Goal: Information Seeking & Learning: Learn about a topic

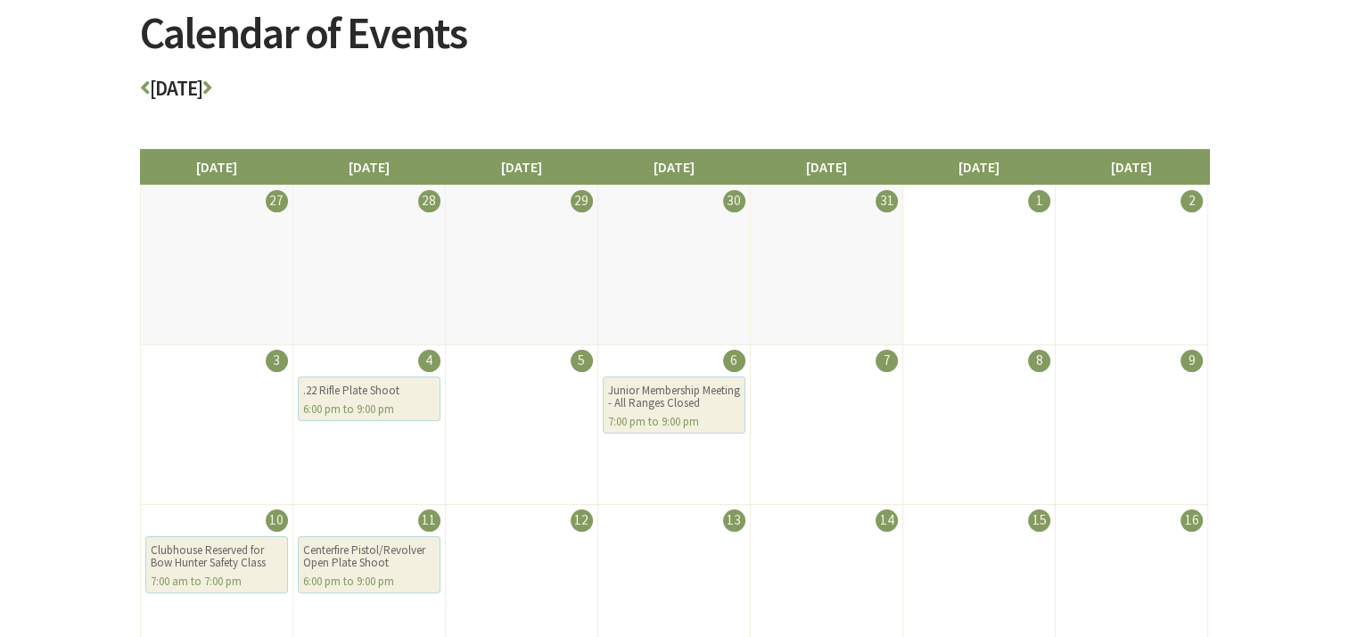
scroll to position [250, 0]
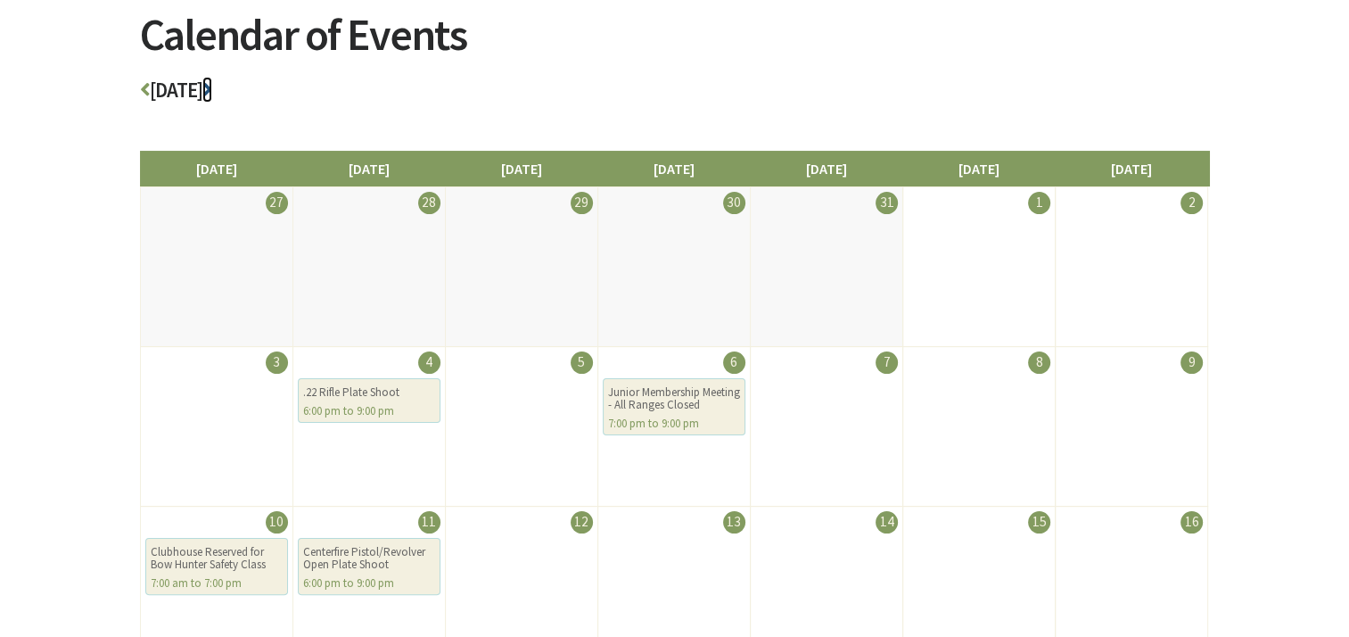
click at [212, 83] on icon at bounding box center [207, 89] width 10 height 21
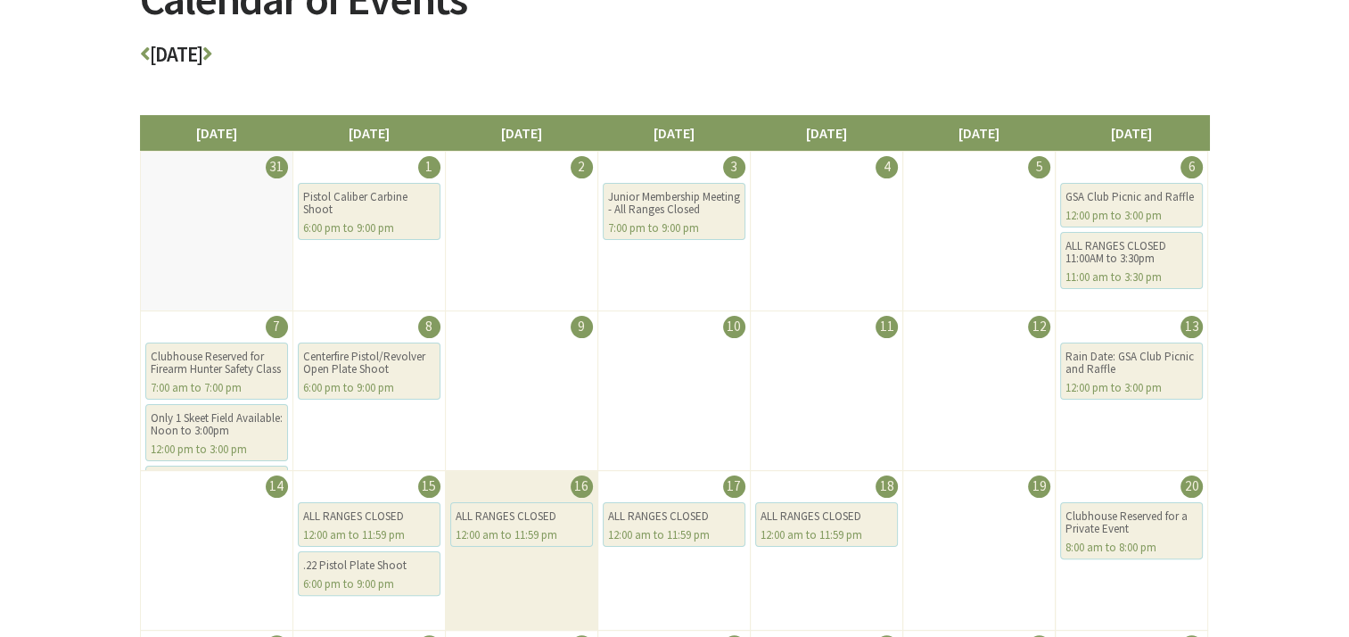
scroll to position [285, 0]
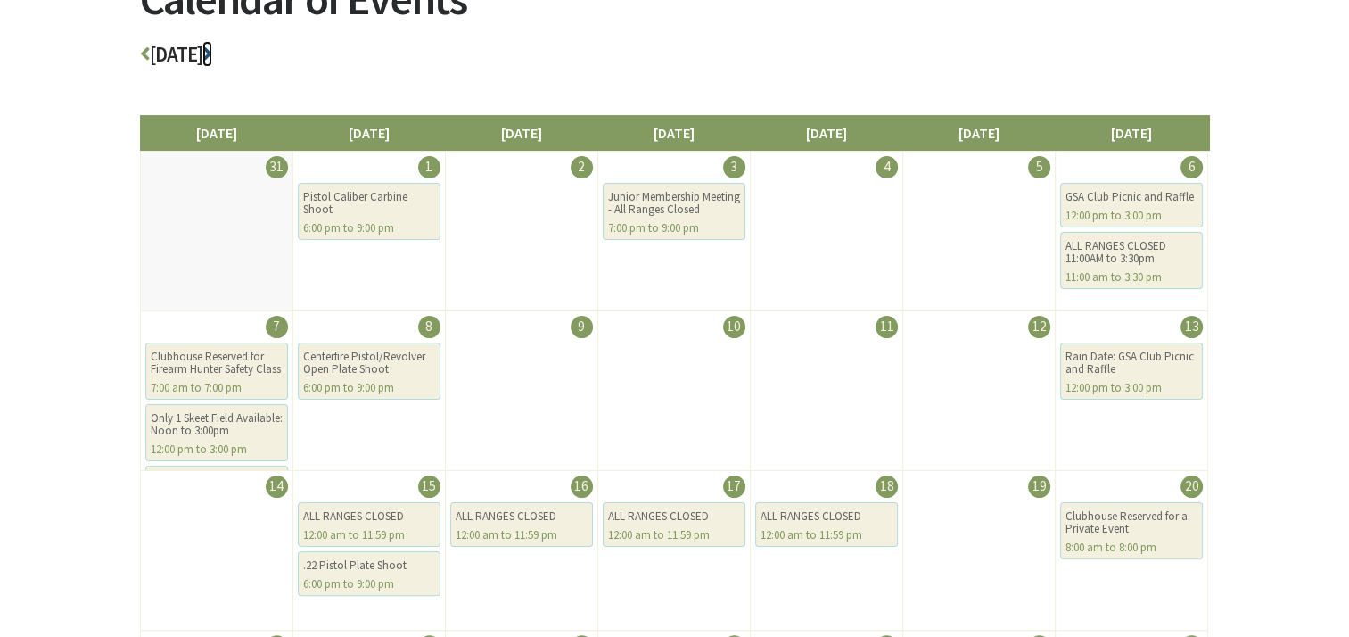
click at [212, 45] on icon at bounding box center [207, 54] width 10 height 21
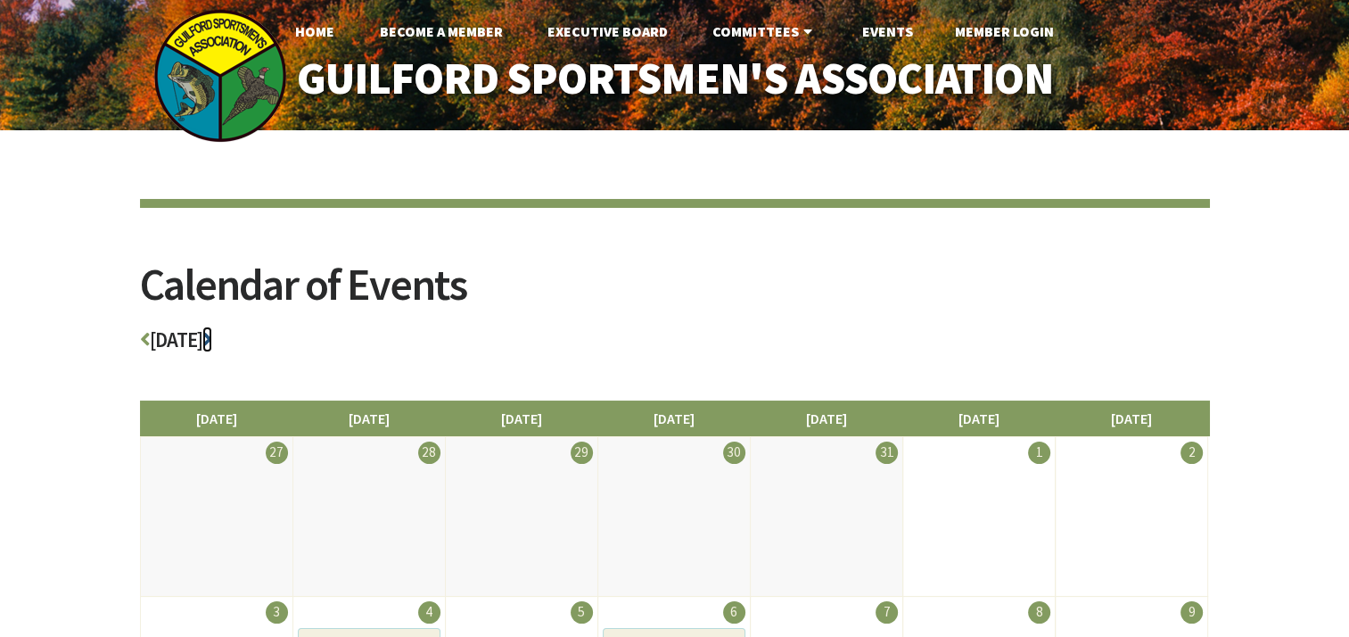
click at [212, 338] on icon at bounding box center [207, 339] width 10 height 21
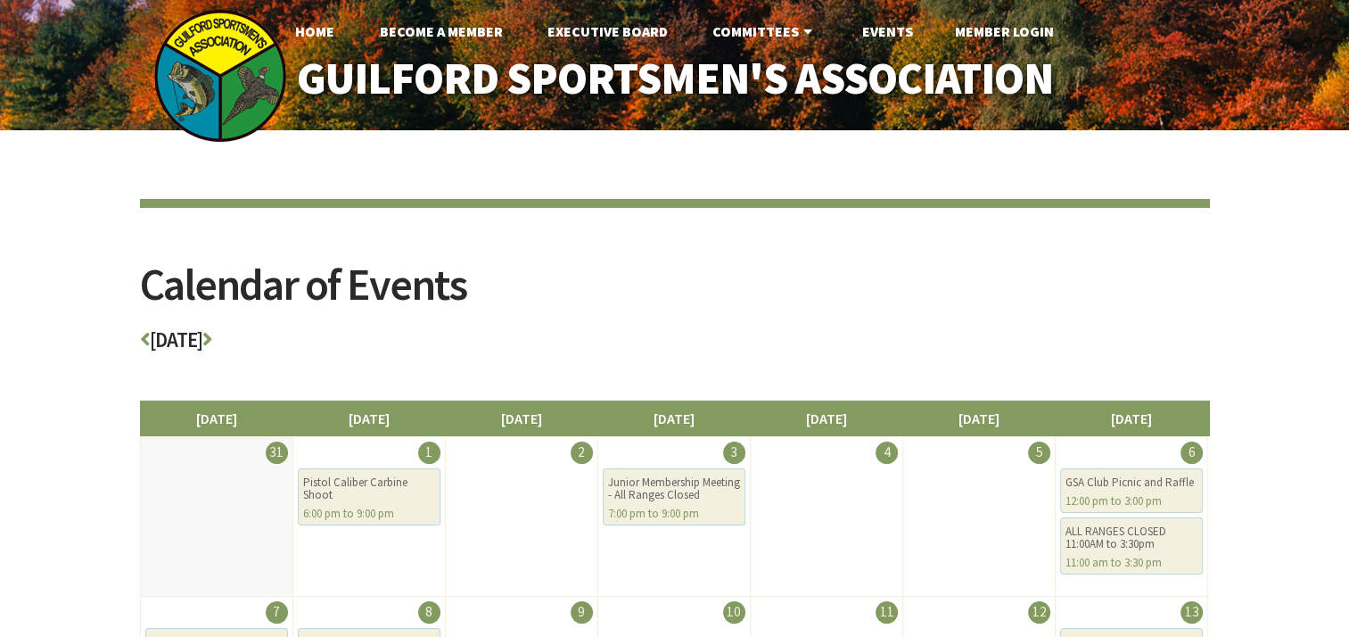
click at [261, 338] on h3 "[DATE]" at bounding box center [675, 344] width 1070 height 31
click at [212, 336] on icon at bounding box center [207, 339] width 10 height 21
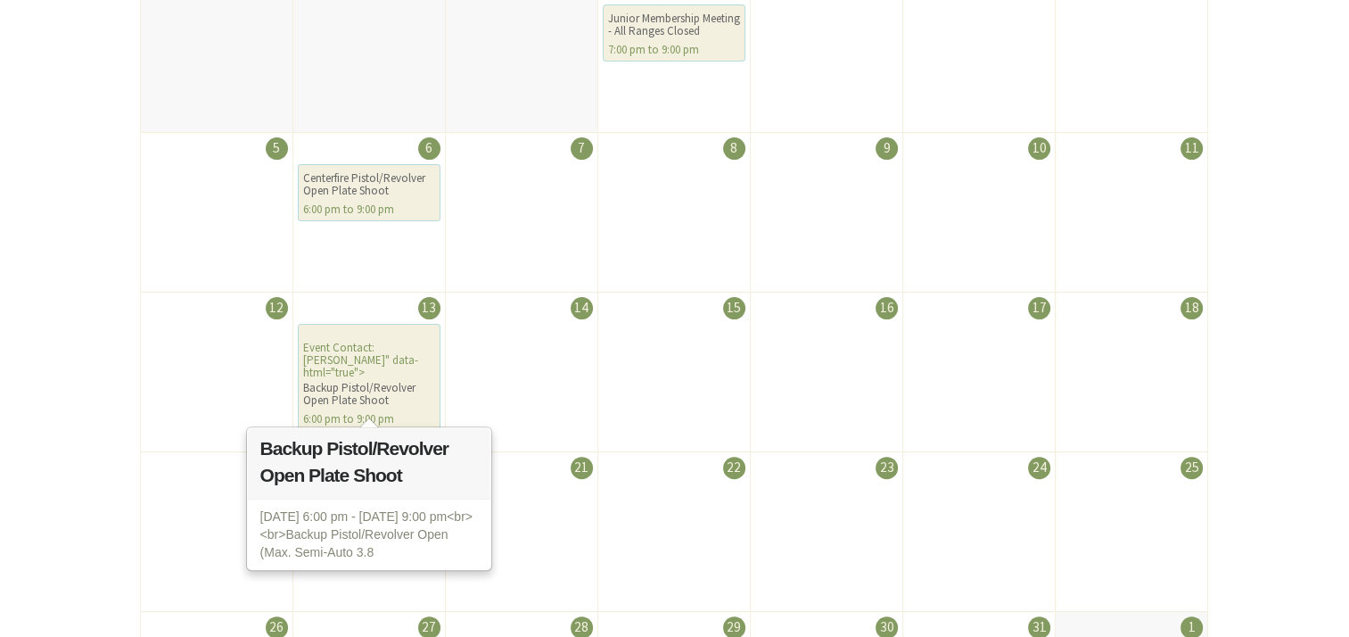
scroll to position [499, 0]
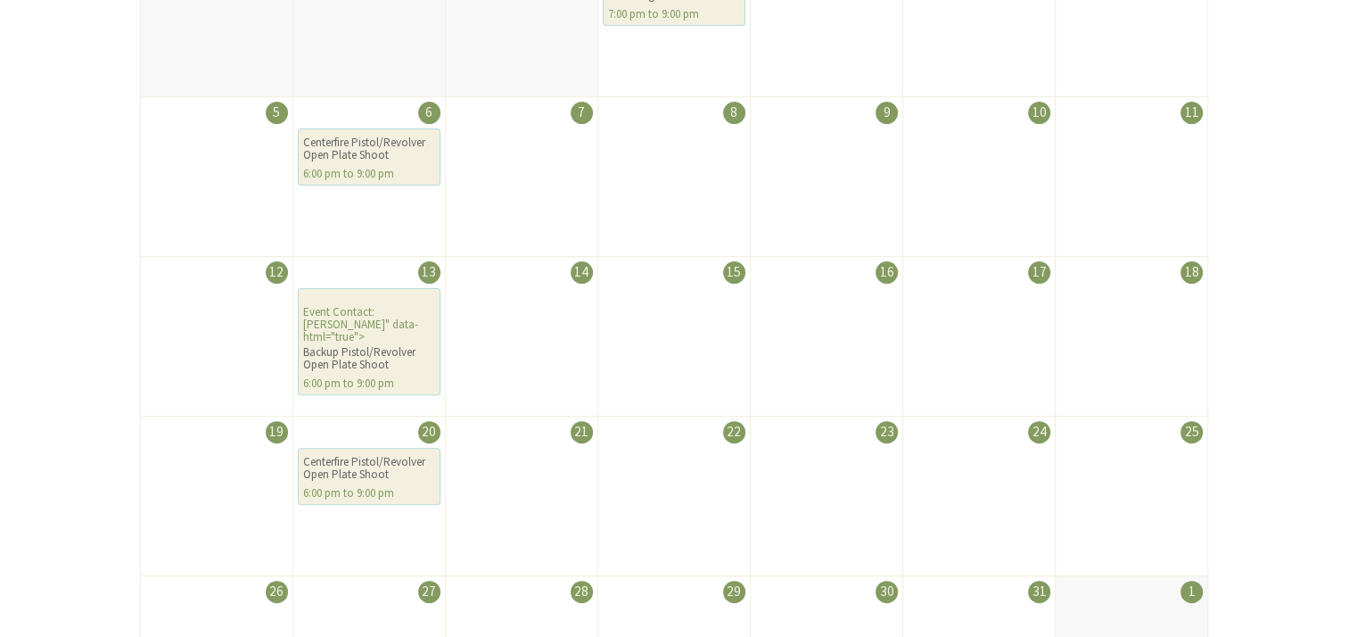
click at [106, 435] on div "Calendar of Events October 2025 Sunday Monday Tuesday Wednesday Thursday Friday…" at bounding box center [674, 203] width 1349 height 1145
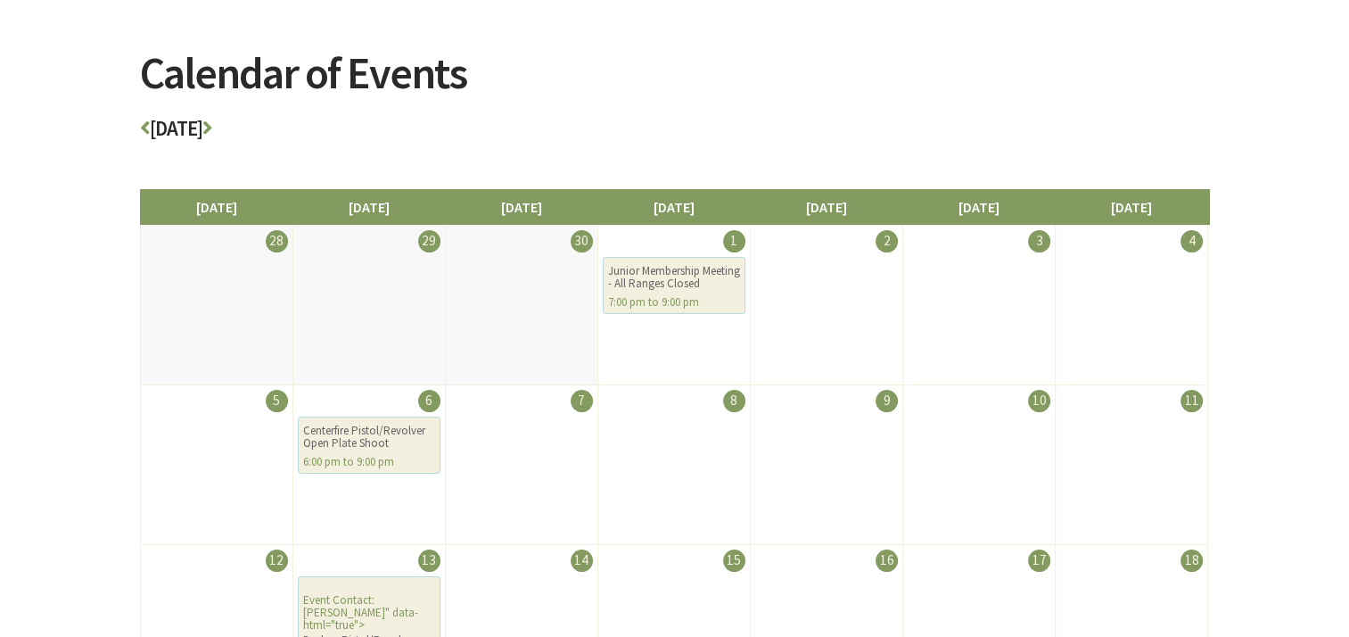
scroll to position [178, 0]
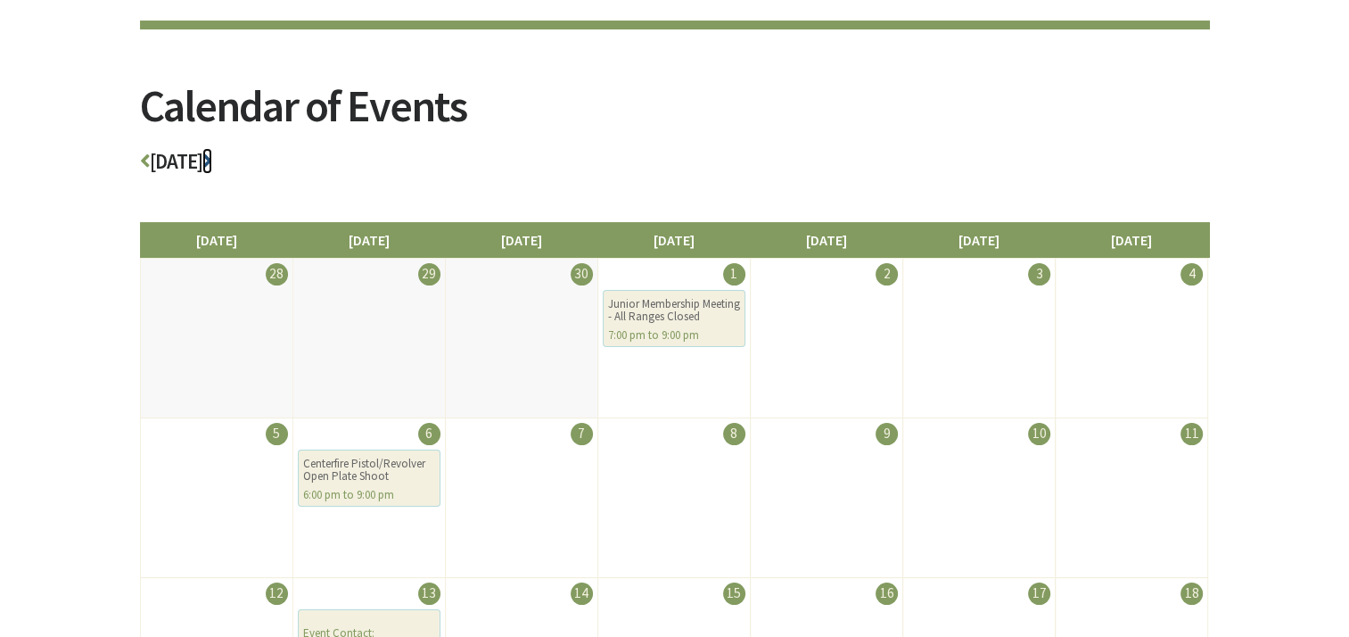
click at [212, 160] on icon at bounding box center [207, 161] width 10 height 21
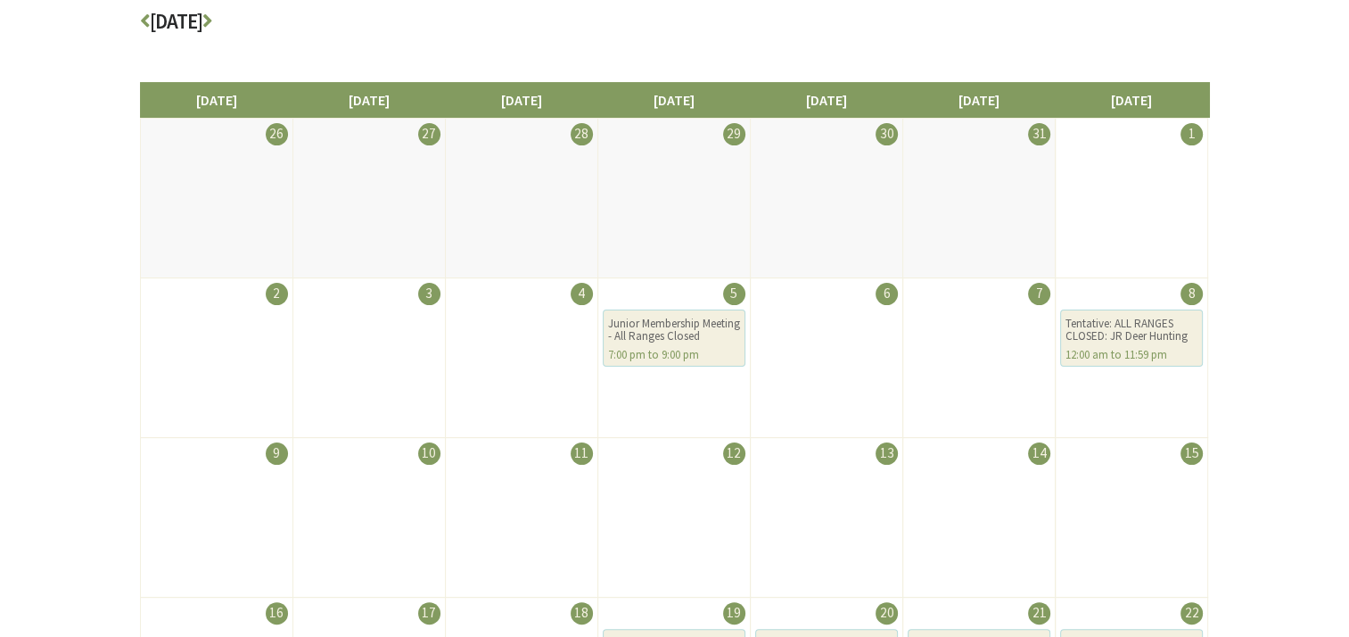
scroll to position [285, 0]
